Goal: Navigation & Orientation: Find specific page/section

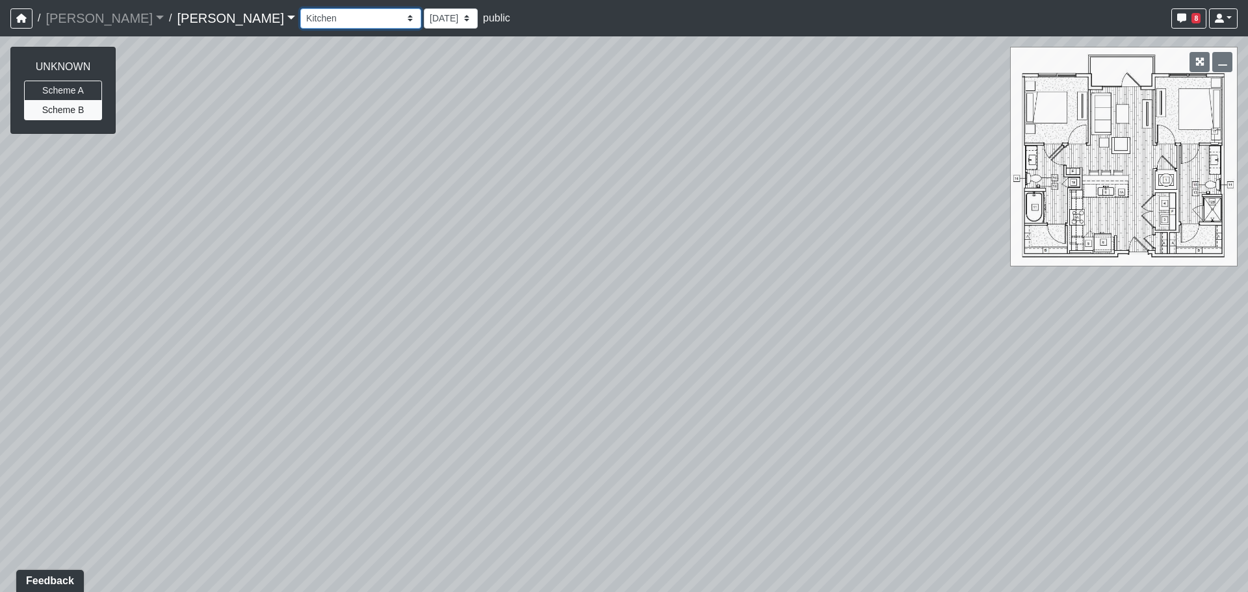
click at [300, 20] on select "Column Seating Column Shelves Dining Table Entry 1 Entry 2 Kitchen Lounge 1 Lou…" at bounding box center [360, 18] width 121 height 20
drag, startPoint x: 295, startPoint y: 20, endPoint x: 246, endPoint y: 31, distance: 49.9
click at [300, 20] on select "Column Seating Column Shelves Dining Table Entry 1 Entry 2 Kitchen Lounge 1 Lou…" at bounding box center [360, 18] width 121 height 20
click at [301, 15] on select "Column Seating Column Shelves Dining Table Entry 1 Entry 2 Kitchen Lounge 1 Lou…" at bounding box center [360, 18] width 121 height 20
click at [300, 8] on select "Column Seating Column Shelves Dining Table Entry 1 Entry 2 Kitchen Lounge 1 Lou…" at bounding box center [360, 18] width 121 height 20
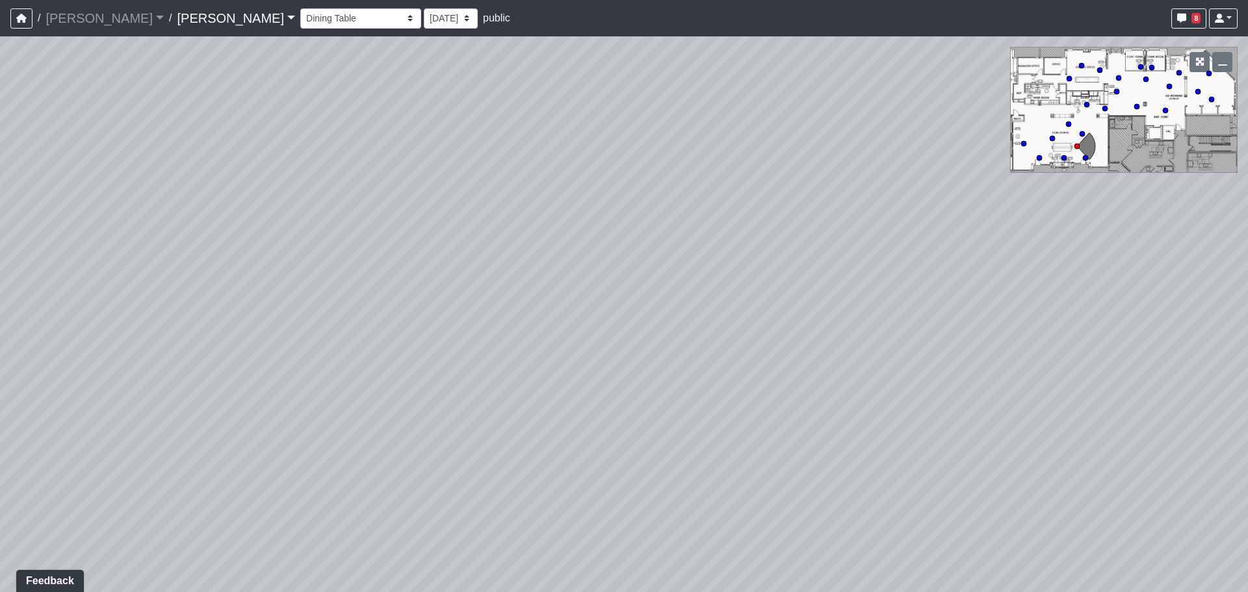
drag, startPoint x: 293, startPoint y: 343, endPoint x: 644, endPoint y: 331, distance: 351.3
click at [626, 330] on div "Loading... Entry Loading... Laundry Loading... Living Room Loading... Hall 1 Lo…" at bounding box center [624, 314] width 1248 height 556
drag, startPoint x: 378, startPoint y: 357, endPoint x: 867, endPoint y: 404, distance: 490.5
click at [846, 397] on div "Loading... Entry Loading... Laundry Loading... Living Room Loading... Hall 1 Lo…" at bounding box center [624, 314] width 1248 height 556
drag, startPoint x: 434, startPoint y: 374, endPoint x: 514, endPoint y: 359, distance: 82.0
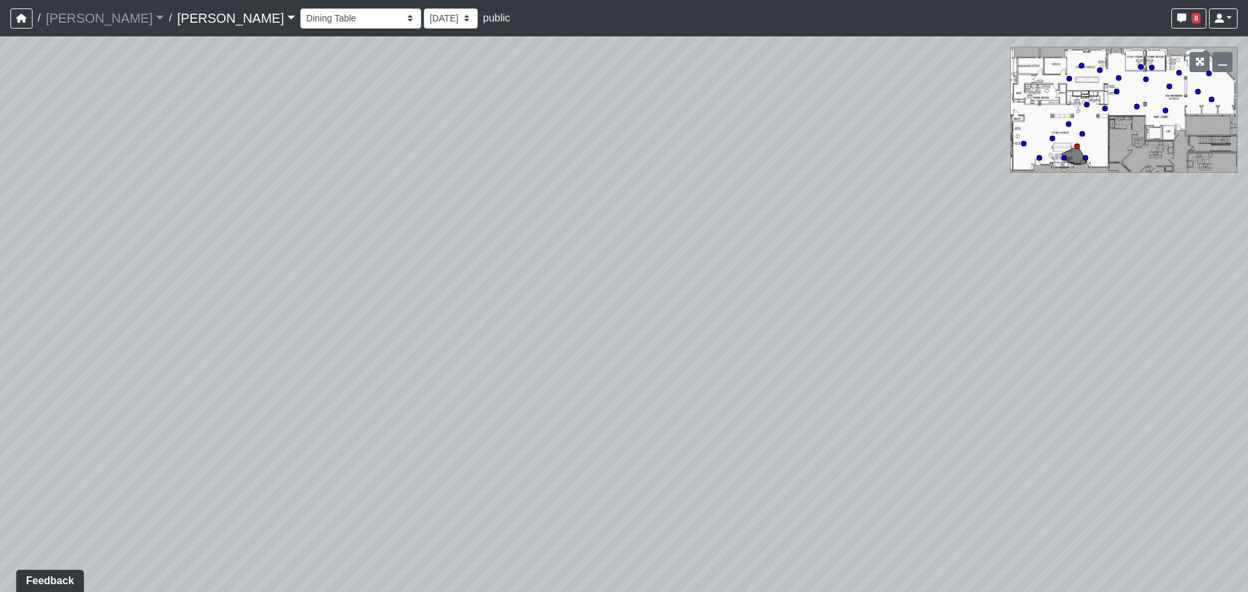
click at [508, 359] on div "Loading... Entry Loading... Laundry Loading... Living Room Loading... Hall 1 Lo…" at bounding box center [624, 314] width 1248 height 556
drag, startPoint x: 544, startPoint y: 222, endPoint x: 546, endPoint y: 212, distance: 10.7
click at [546, 212] on div "Loading... Entry Loading... Laundry Loading... Living Room Loading... Hall 1 Lo…" at bounding box center [624, 314] width 1248 height 556
click at [493, 472] on div "Loading... Entry 2" at bounding box center [489, 486] width 39 height 39
click at [793, 314] on icon at bounding box center [788, 327] width 39 height 39
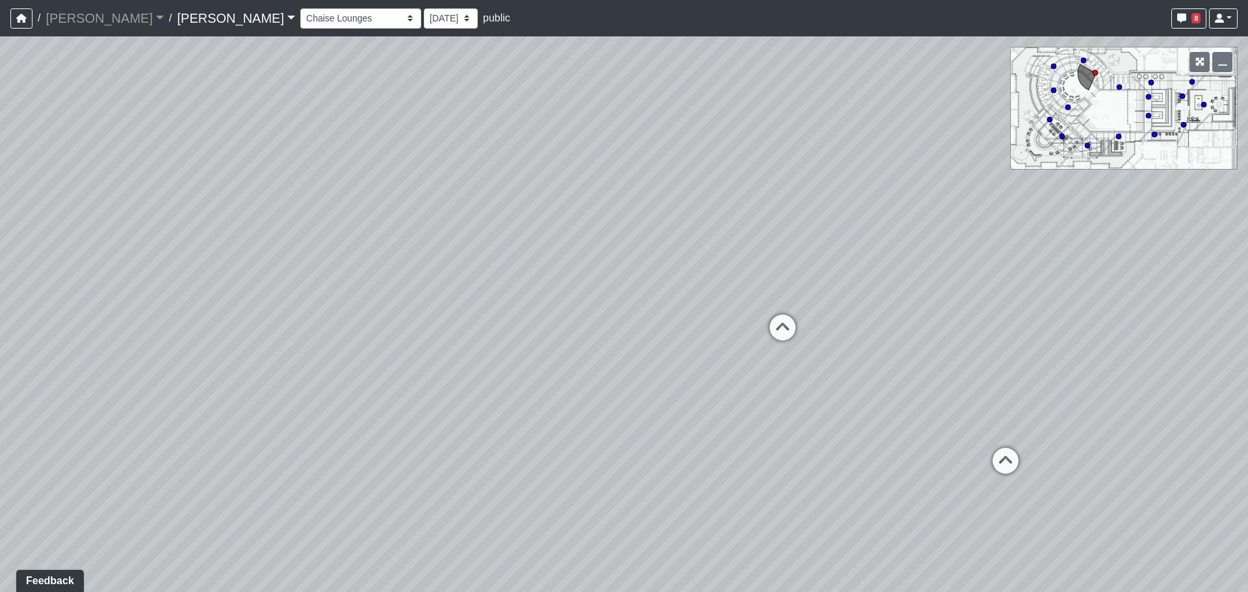
drag, startPoint x: 949, startPoint y: 333, endPoint x: 139, endPoint y: 358, distance: 809.9
click at [139, 358] on div "Loading... Entry Loading... Laundry Loading... Living Room Loading... Hall 1 Lo…" at bounding box center [624, 314] width 1248 height 556
drag, startPoint x: 730, startPoint y: 330, endPoint x: 739, endPoint y: 334, distance: 9.9
click at [731, 330] on icon at bounding box center [743, 330] width 39 height 39
drag, startPoint x: 681, startPoint y: 278, endPoint x: 928, endPoint y: 278, distance: 247.1
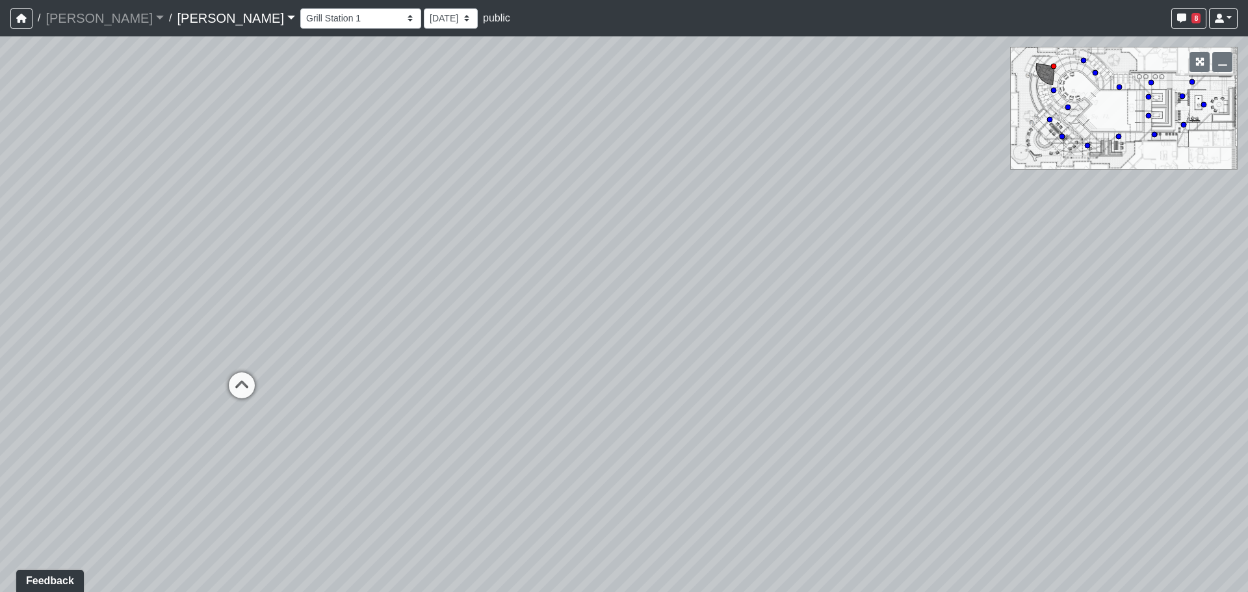
click at [928, 278] on div "Loading... Entry Loading... Laundry Loading... Living Room Loading... Hall 1 Lo…" at bounding box center [624, 314] width 1248 height 556
drag, startPoint x: 432, startPoint y: 341, endPoint x: 443, endPoint y: 340, distance: 11.8
click at [443, 340] on div "Loading... Entry Loading... Laundry Loading... Living Room Loading... Hall 1 Lo…" at bounding box center [624, 314] width 1248 height 556
click at [343, 361] on div "Loading... Entry Loading... Laundry Loading... Living Room Loading... Hall 1 Lo…" at bounding box center [624, 314] width 1248 height 556
click at [313, 362] on icon at bounding box center [308, 369] width 39 height 39
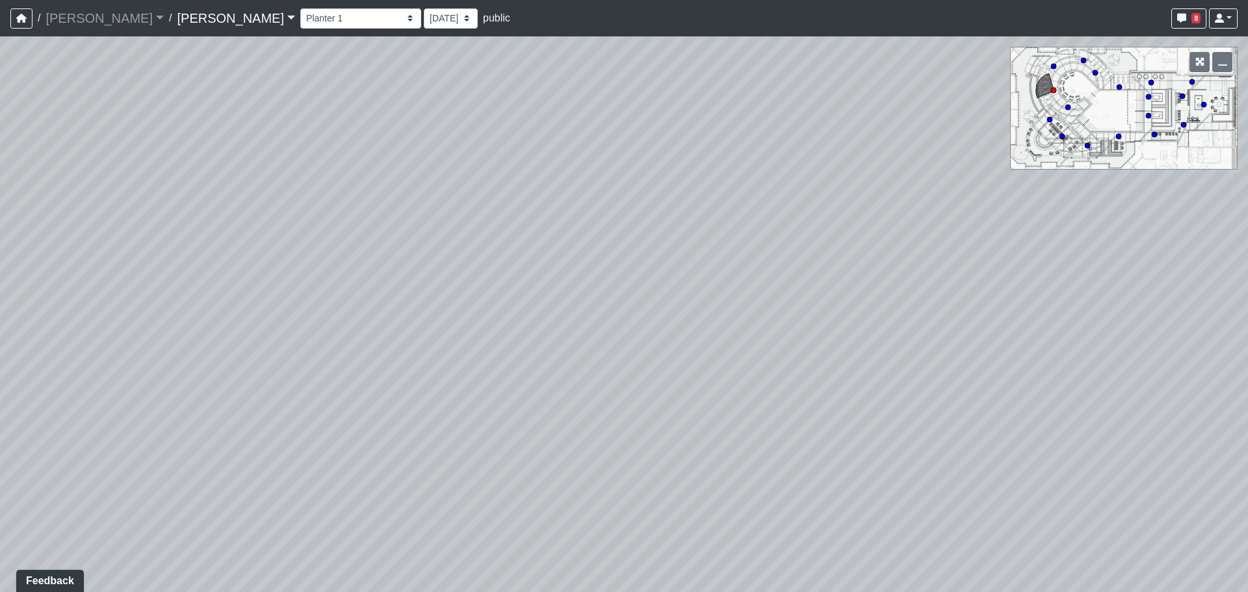
drag, startPoint x: 836, startPoint y: 430, endPoint x: 213, endPoint y: 459, distance: 624.2
click at [213, 459] on div "Loading... Entry Loading... Laundry Loading... Living Room Loading... Hall 1 Lo…" at bounding box center [624, 314] width 1248 height 556
drag, startPoint x: 747, startPoint y: 309, endPoint x: 887, endPoint y: 327, distance: 140.9
click at [887, 327] on div "Loading... Entry Loading... Laundry Loading... Living Room Loading... Hall 1 Lo…" at bounding box center [624, 314] width 1248 height 556
drag, startPoint x: 761, startPoint y: 315, endPoint x: 872, endPoint y: 296, distance: 112.9
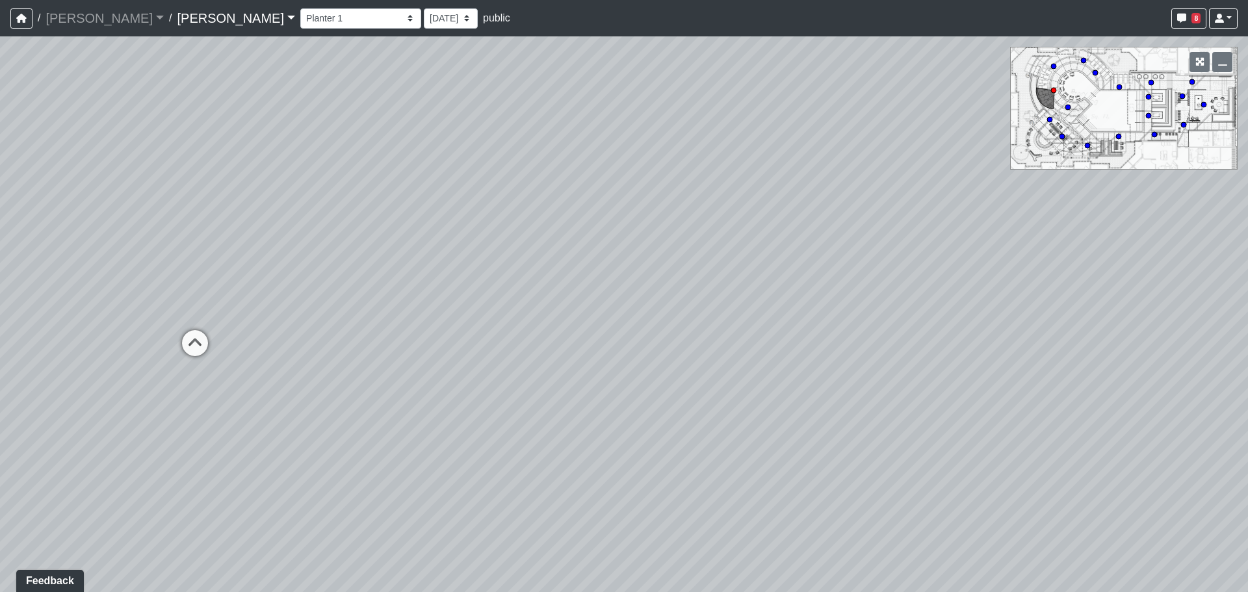
click at [872, 296] on div "Loading... Entry Loading... Laundry Loading... Living Room Loading... Hall 1 Lo…" at bounding box center [624, 314] width 1248 height 556
drag, startPoint x: 276, startPoint y: 356, endPoint x: 255, endPoint y: 363, distance: 21.8
click at [271, 358] on div "Loading... Entry Loading... Laundry Loading... Living Room Loading... Hall 1 Lo…" at bounding box center [624, 314] width 1248 height 556
click at [229, 351] on div "Loading... Entry Loading... Laundry Loading... Living Room Loading... Hall 1 Lo…" at bounding box center [624, 314] width 1248 height 556
click at [202, 345] on icon at bounding box center [195, 349] width 39 height 39
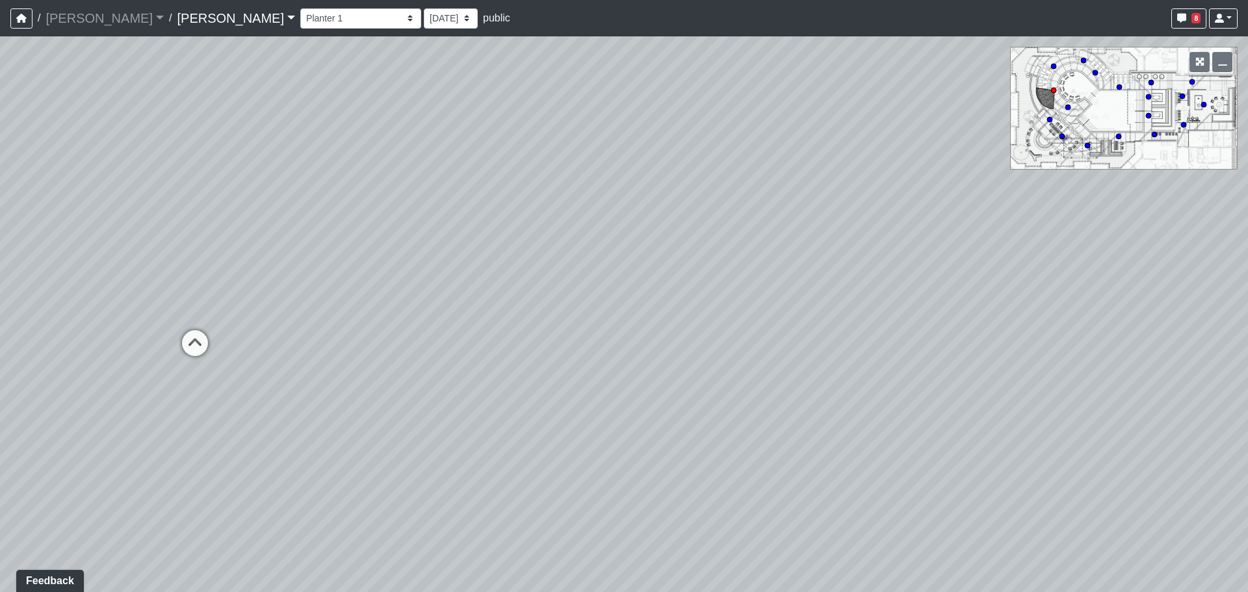
select select "cs8g46LtMr2kQ3Gg1m738G"
drag, startPoint x: 954, startPoint y: 398, endPoint x: 88, endPoint y: 357, distance: 867.7
click at [88, 357] on div "Loading... Entry Loading... Laundry Loading... Living Room Loading... Hall 1 Lo…" at bounding box center [624, 314] width 1248 height 556
drag, startPoint x: 570, startPoint y: 407, endPoint x: 495, endPoint y: 517, distance: 132.9
click at [495, 516] on div "Loading... Entry Loading... Laundry Loading... Living Room Loading... Hall 1 Lo…" at bounding box center [624, 314] width 1248 height 556
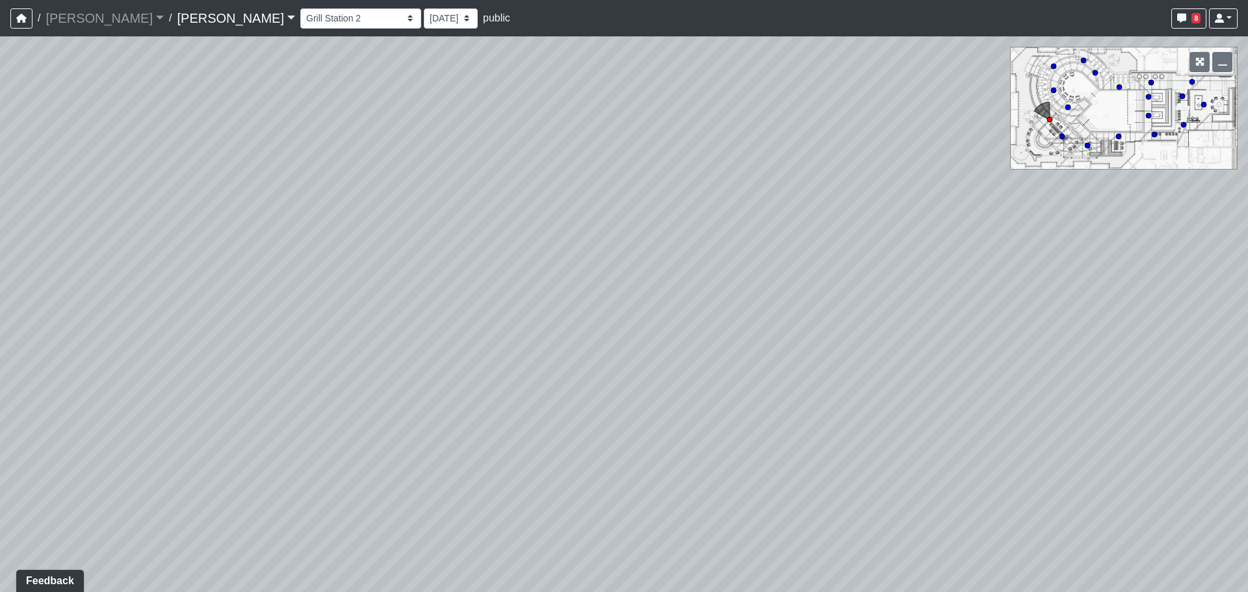
drag, startPoint x: 542, startPoint y: 239, endPoint x: 562, endPoint y: 292, distance: 56.4
click at [562, 292] on div "Loading... Entry Loading... Laundry Loading... Living Room Loading... Hall 1 Lo…" at bounding box center [624, 314] width 1248 height 556
drag, startPoint x: 513, startPoint y: 434, endPoint x: 499, endPoint y: 482, distance: 50.8
click at [499, 482] on div "Loading... Entry Loading... Laundry Loading... Living Room Loading... Hall 1 Lo…" at bounding box center [624, 314] width 1248 height 556
